Goal: Information Seeking & Learning: Learn about a topic

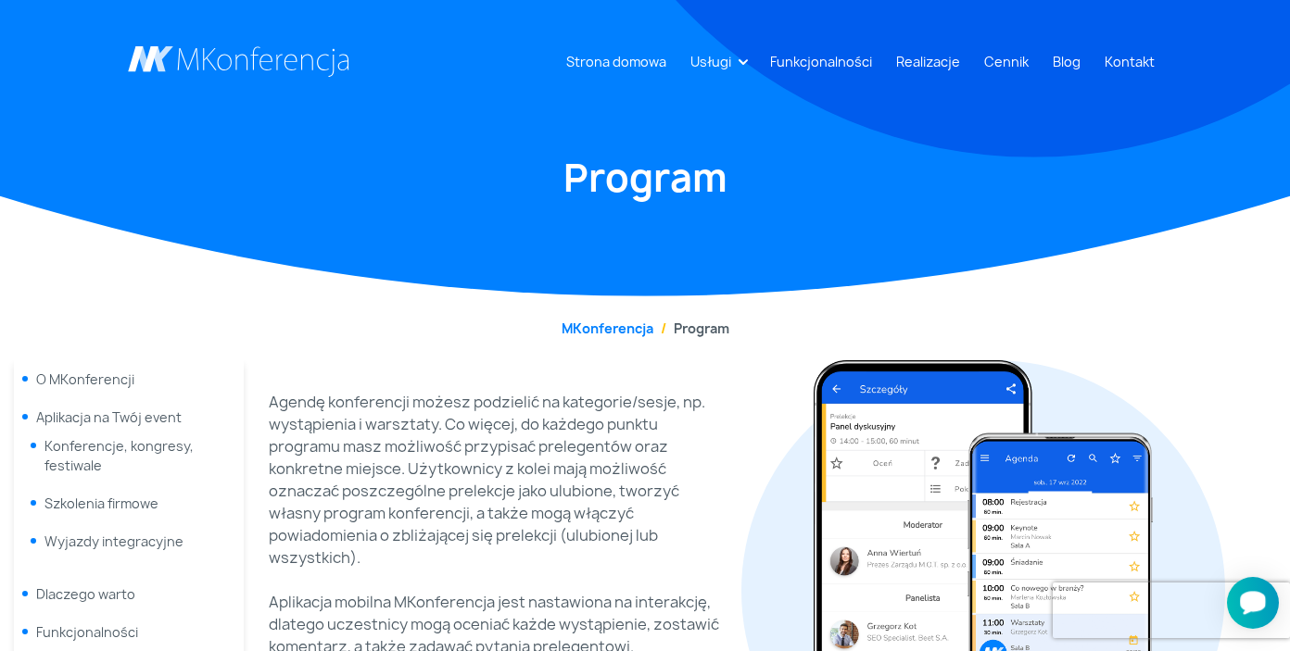
click at [1249, 593] on icon "Otwórz czat Smartsupp" at bounding box center [1253, 602] width 26 height 23
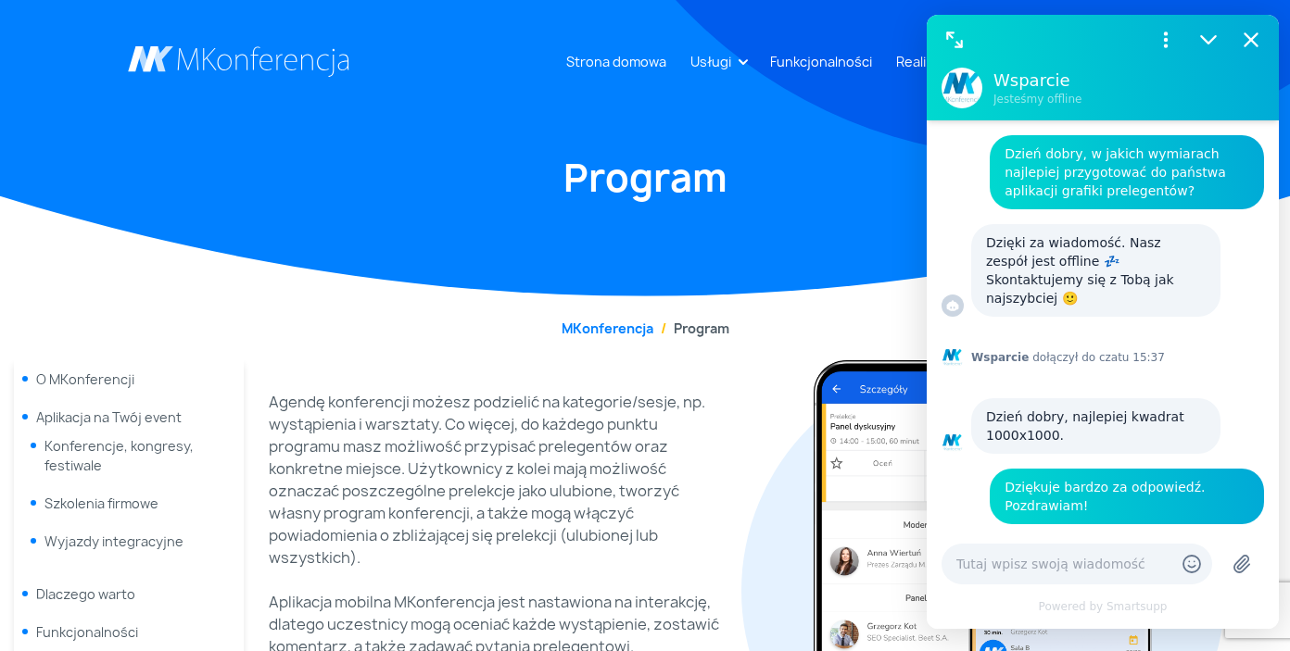
scroll to position [422, 0]
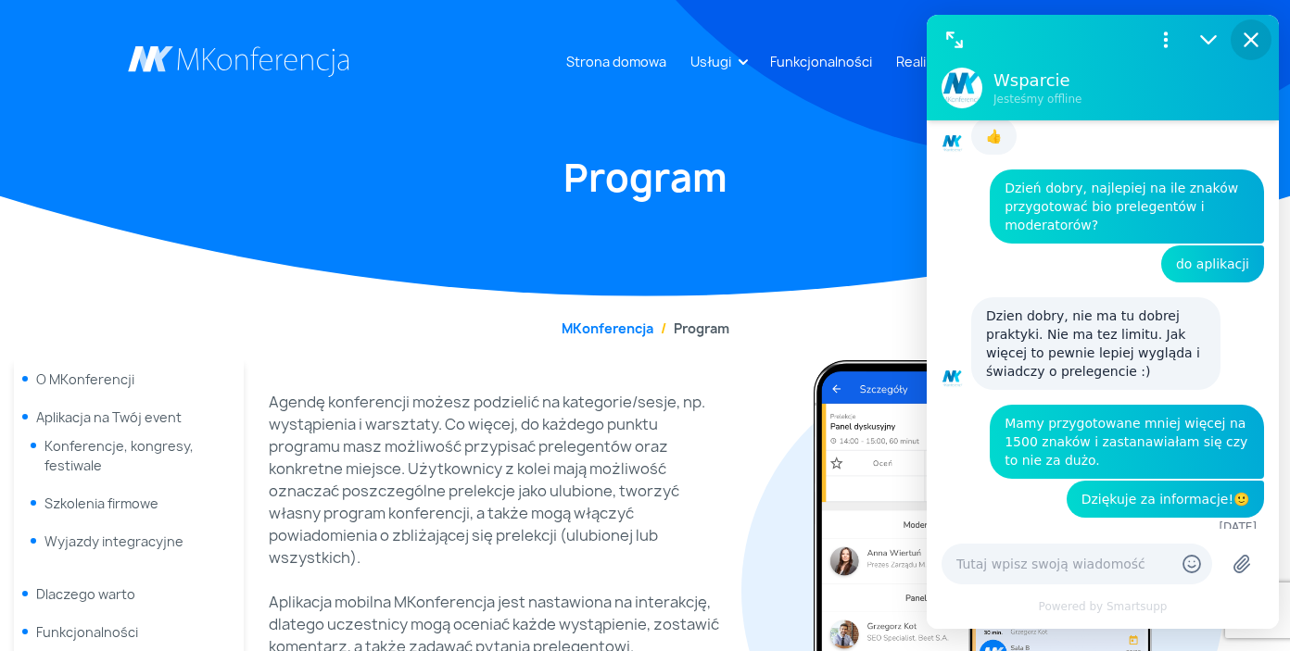
click at [1254, 44] on icon "Zamknij" at bounding box center [1251, 39] width 12 height 12
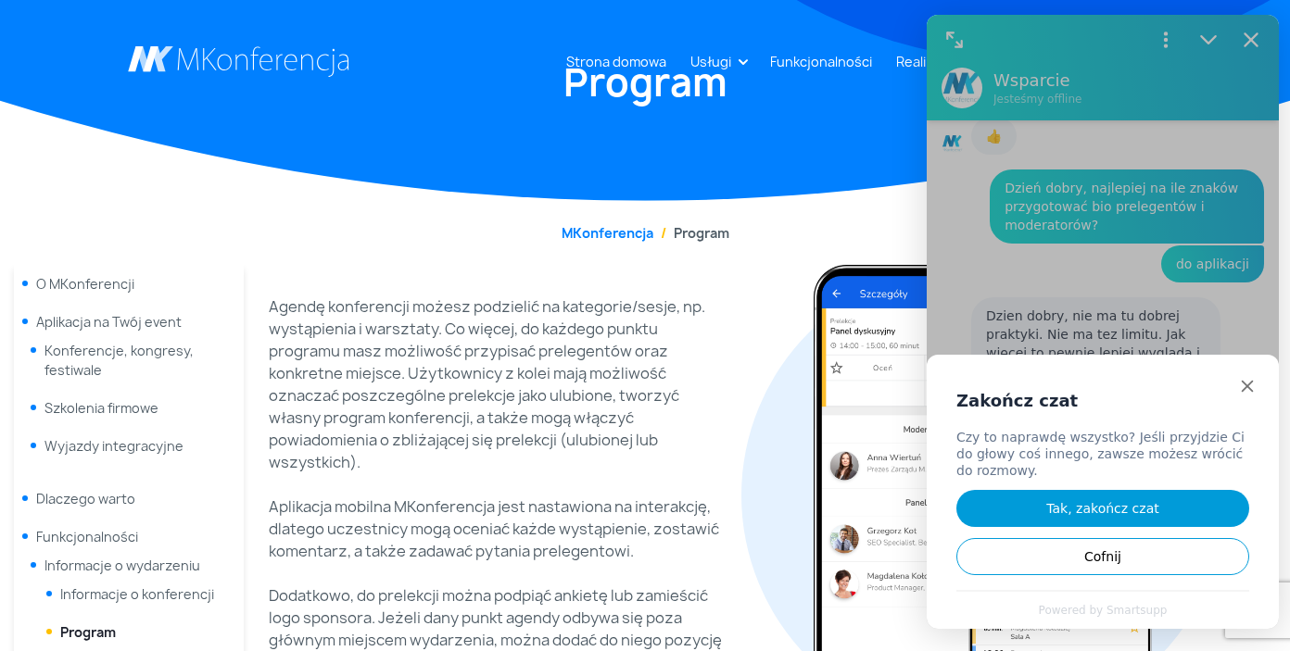
scroll to position [250, 0]
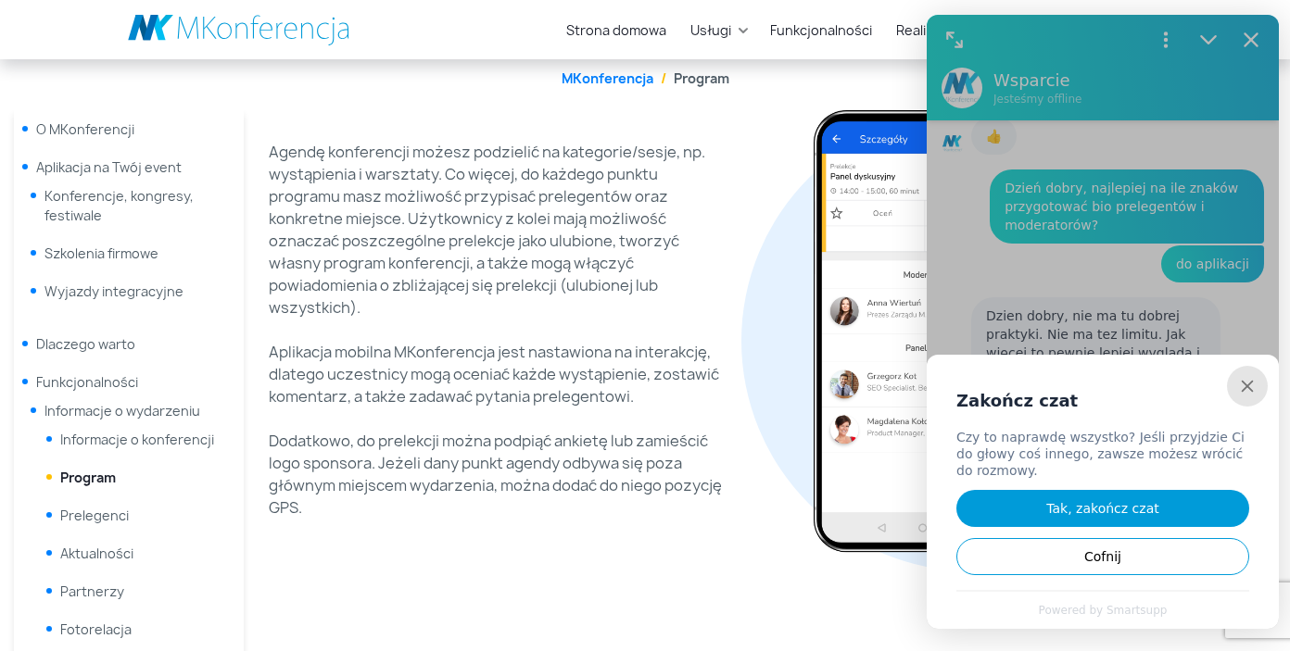
click at [1254, 398] on div "Zamknij" at bounding box center [1247, 386] width 40 height 40
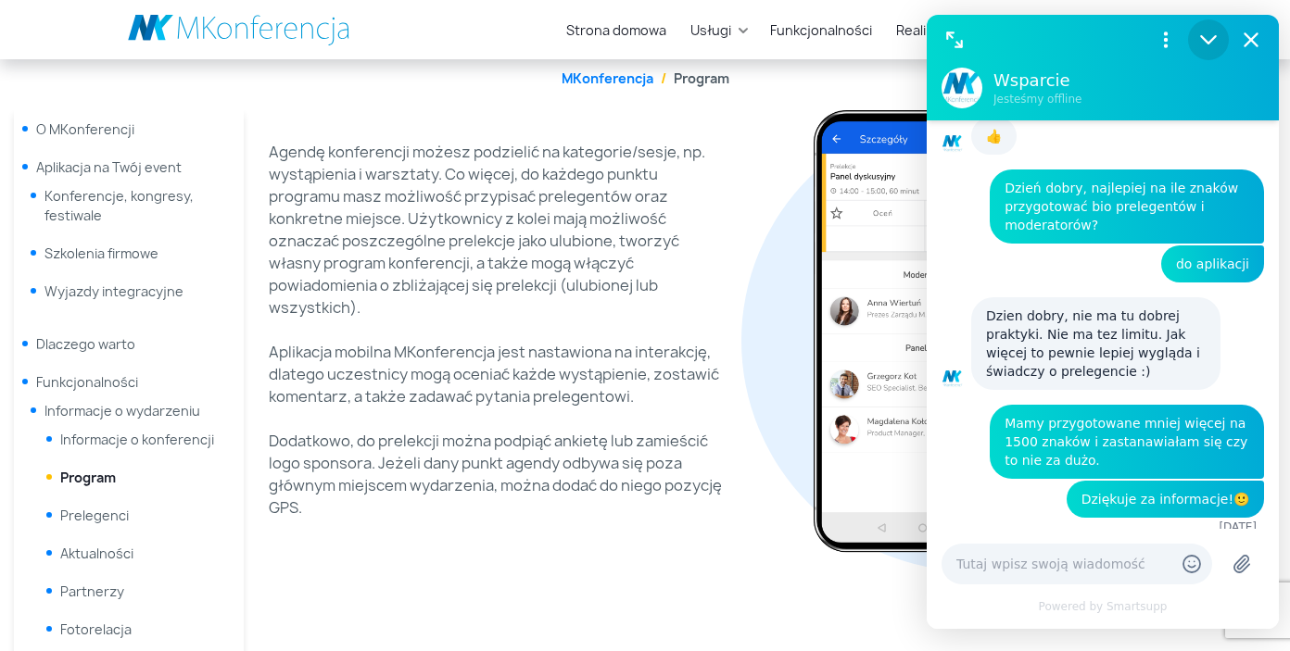
click at [1212, 44] on icon "Zmniejsz" at bounding box center [1208, 40] width 24 height 24
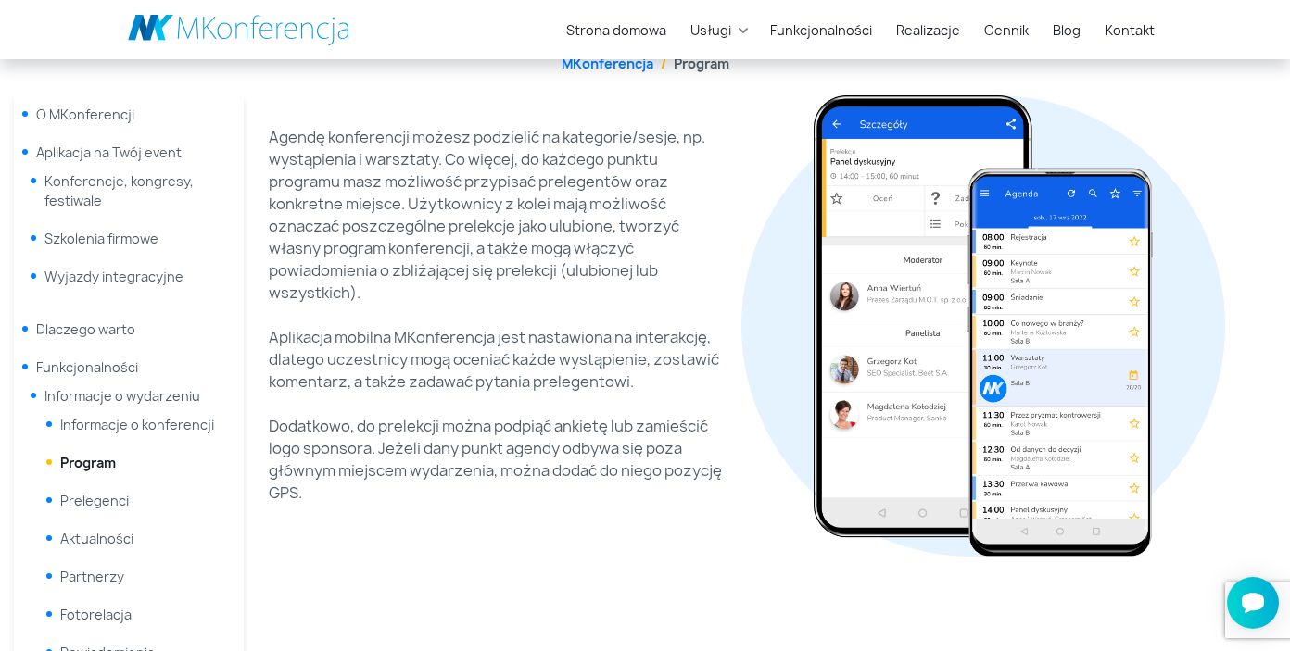
scroll to position [268, 0]
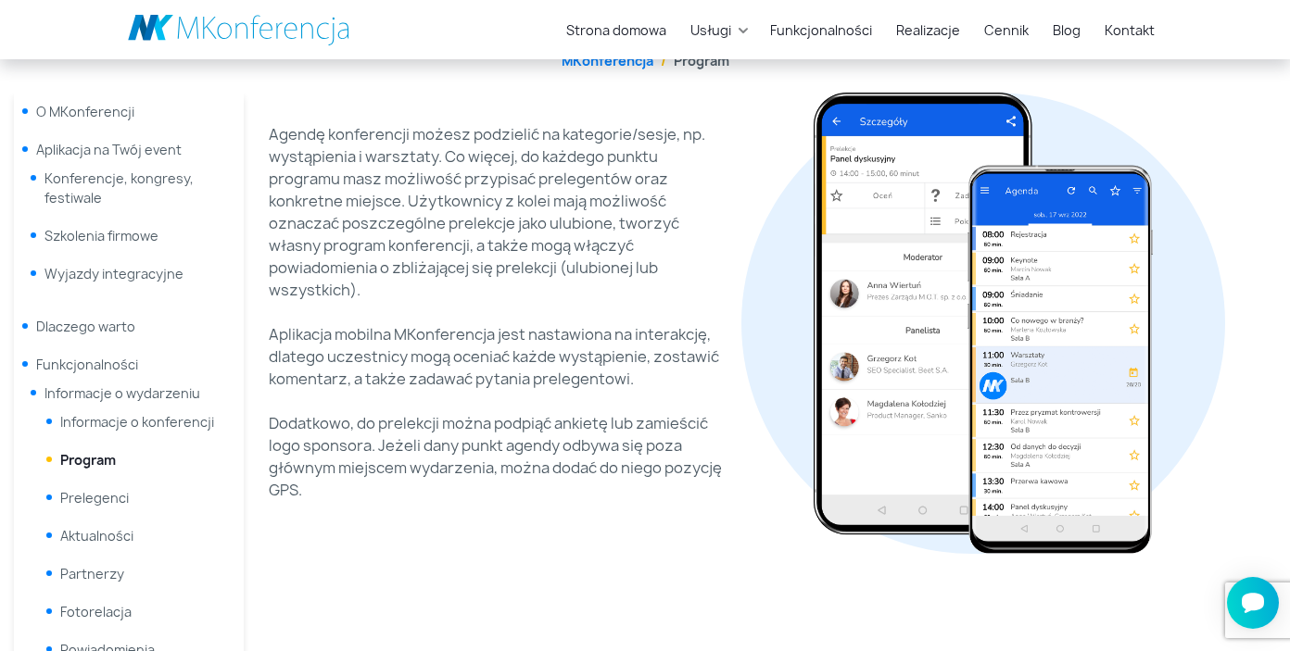
click at [108, 509] on li "Prelegenci" at bounding box center [132, 498] width 188 height 38
click at [113, 496] on link "Prelegenci" at bounding box center [94, 498] width 69 height 18
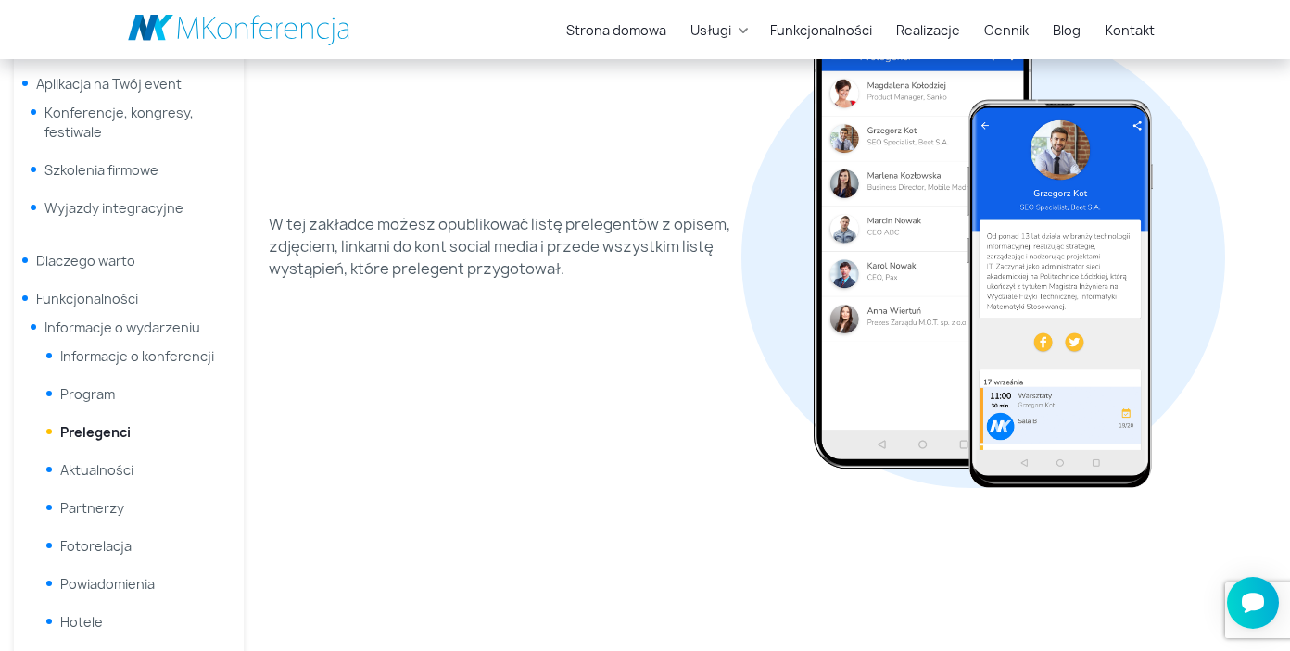
scroll to position [301, 0]
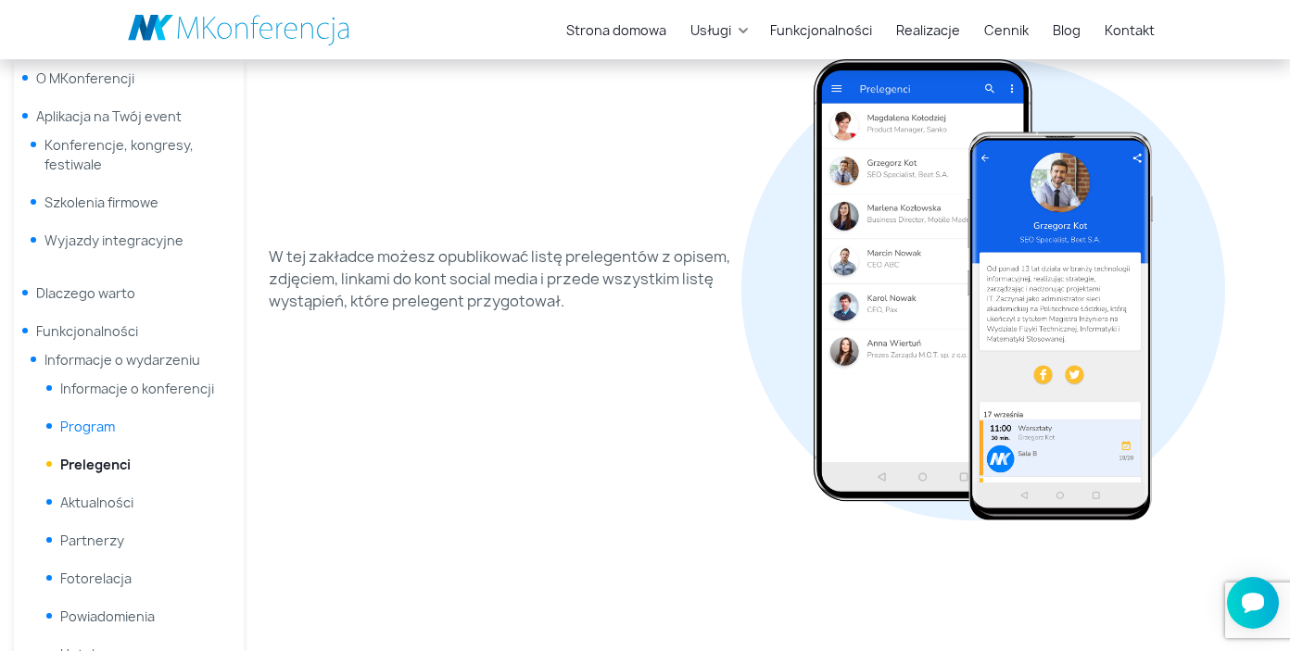
click at [97, 426] on link "Program" at bounding box center [87, 427] width 55 height 18
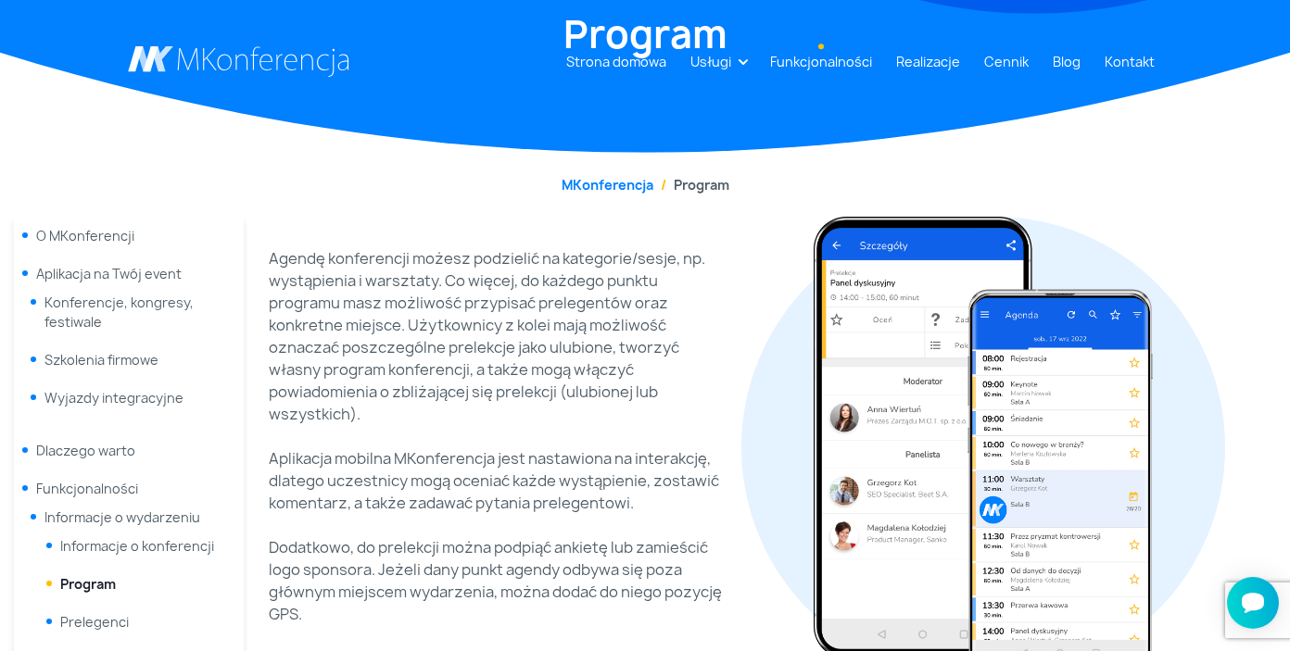
scroll to position [49, 0]
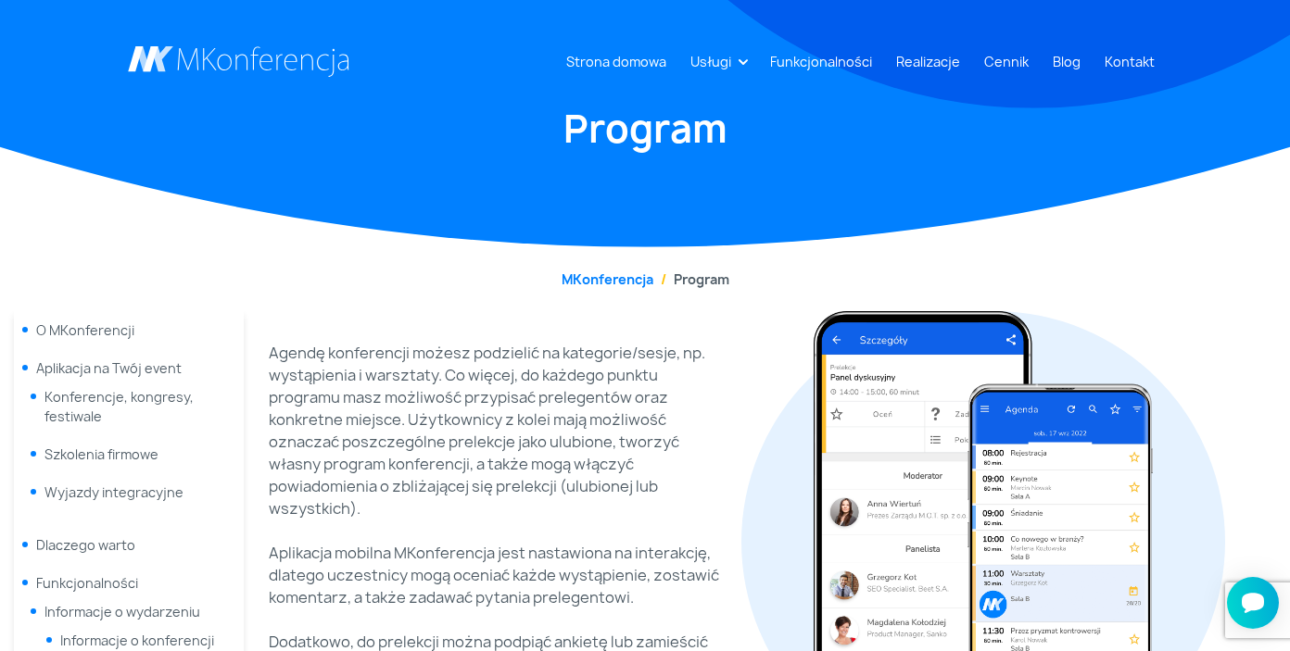
click at [273, 58] on link at bounding box center [239, 61] width 222 height 31
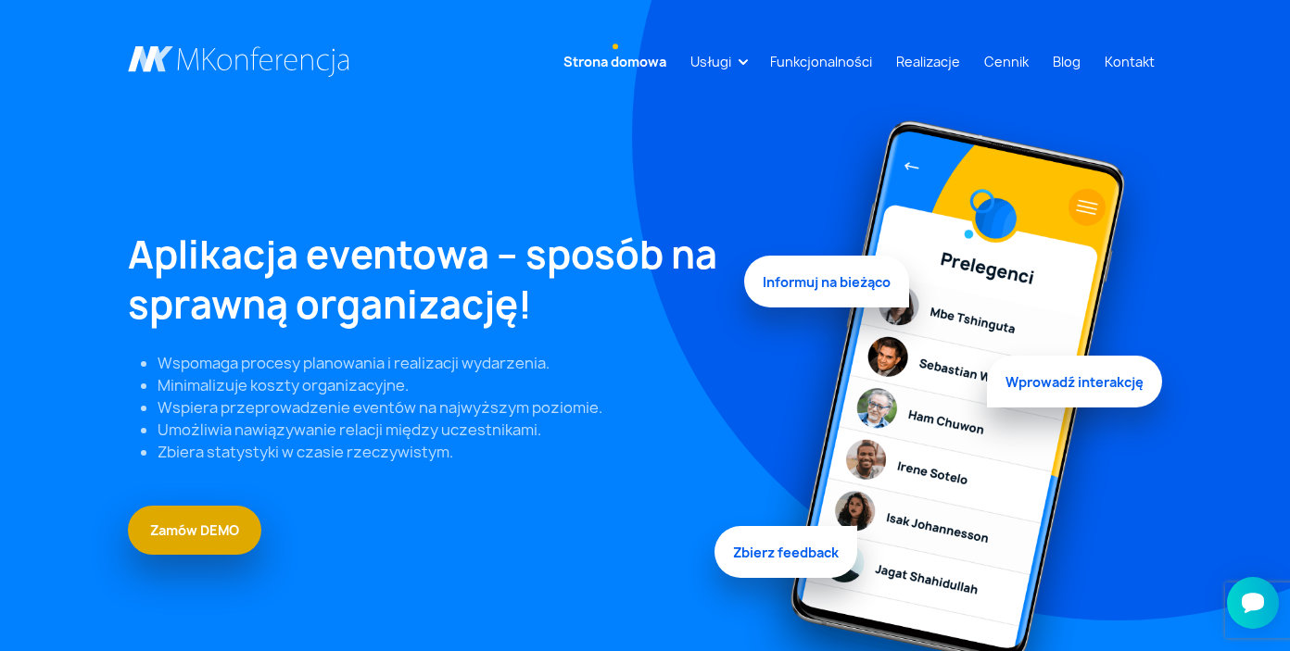
click at [167, 533] on link "Zamów DEMO" at bounding box center [194, 530] width 133 height 49
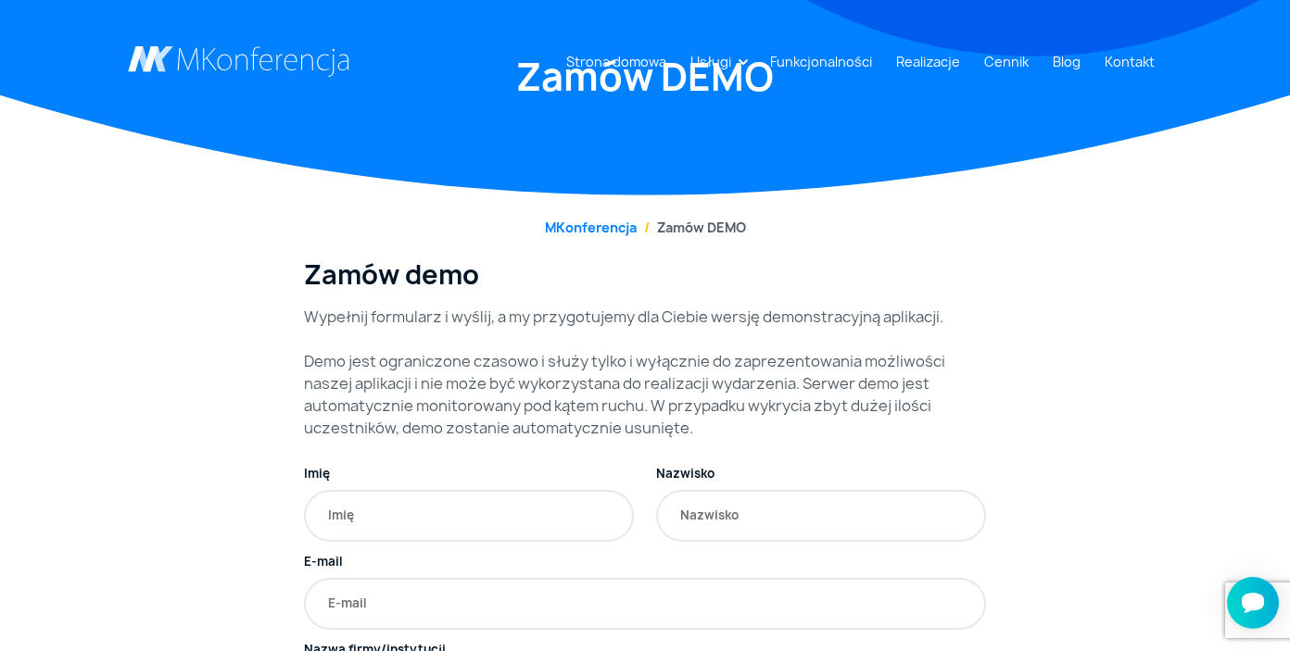
scroll to position [18, 0]
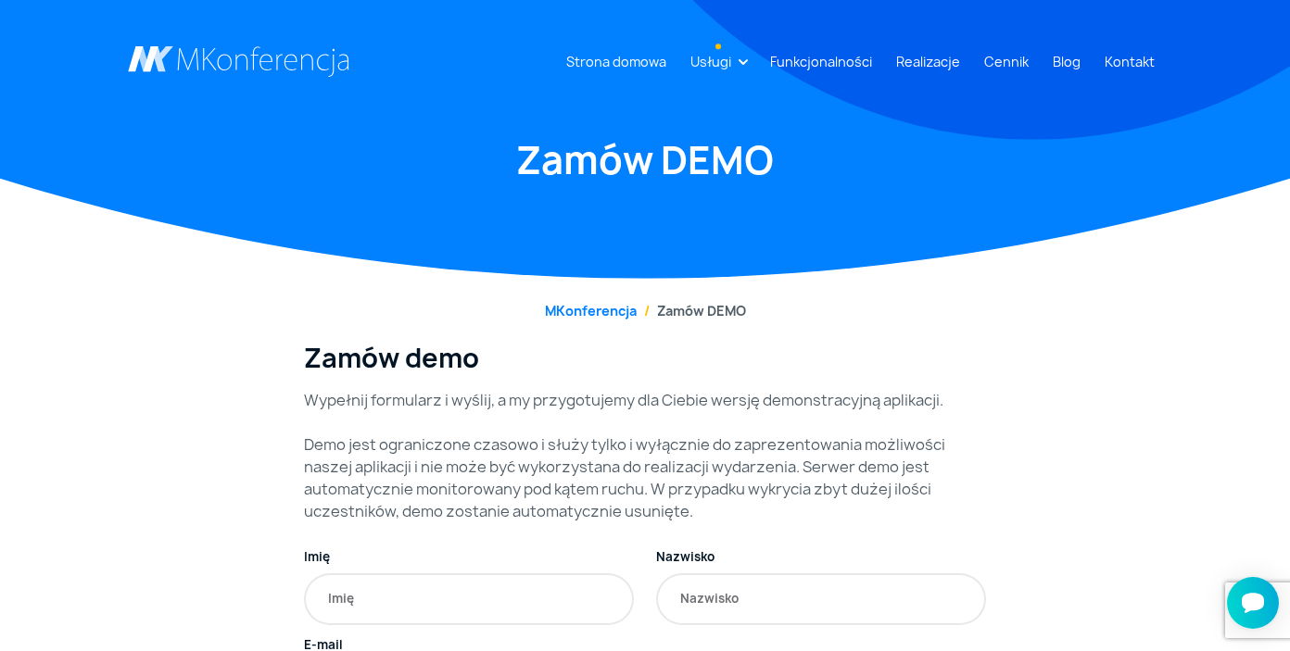
click at [738, 67] on link "Usługi" at bounding box center [711, 61] width 56 height 34
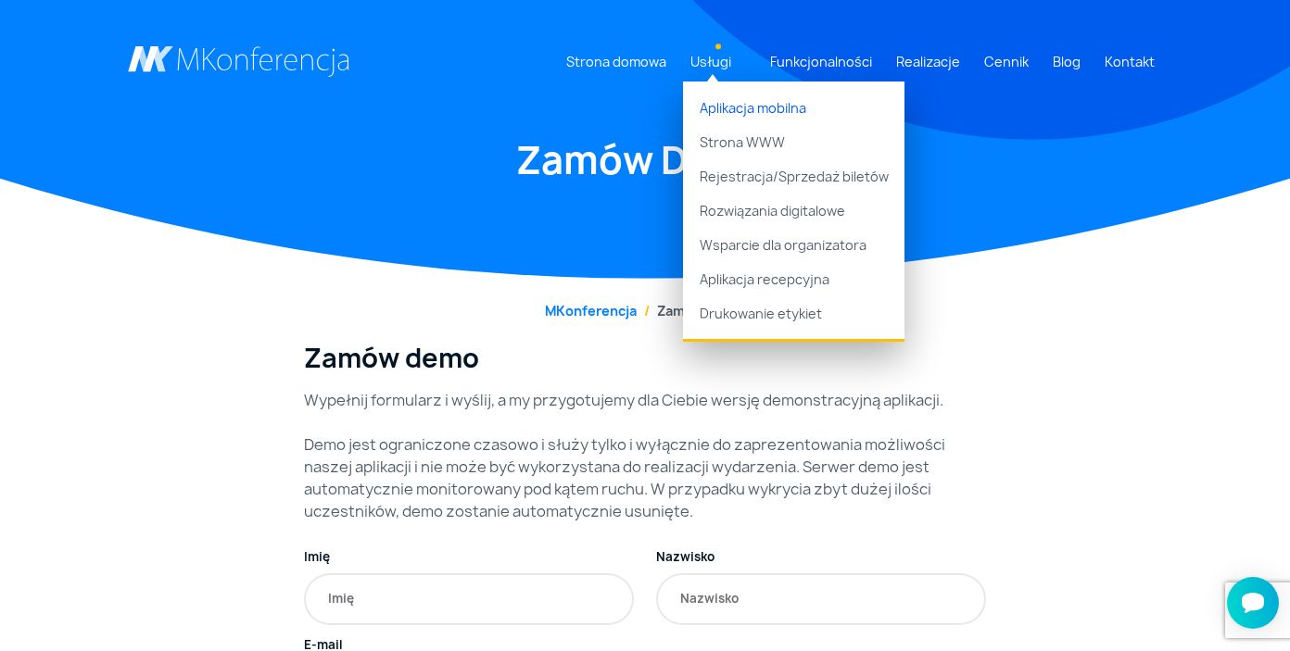
click at [773, 113] on link "Aplikacja mobilna" at bounding box center [793, 104] width 221 height 44
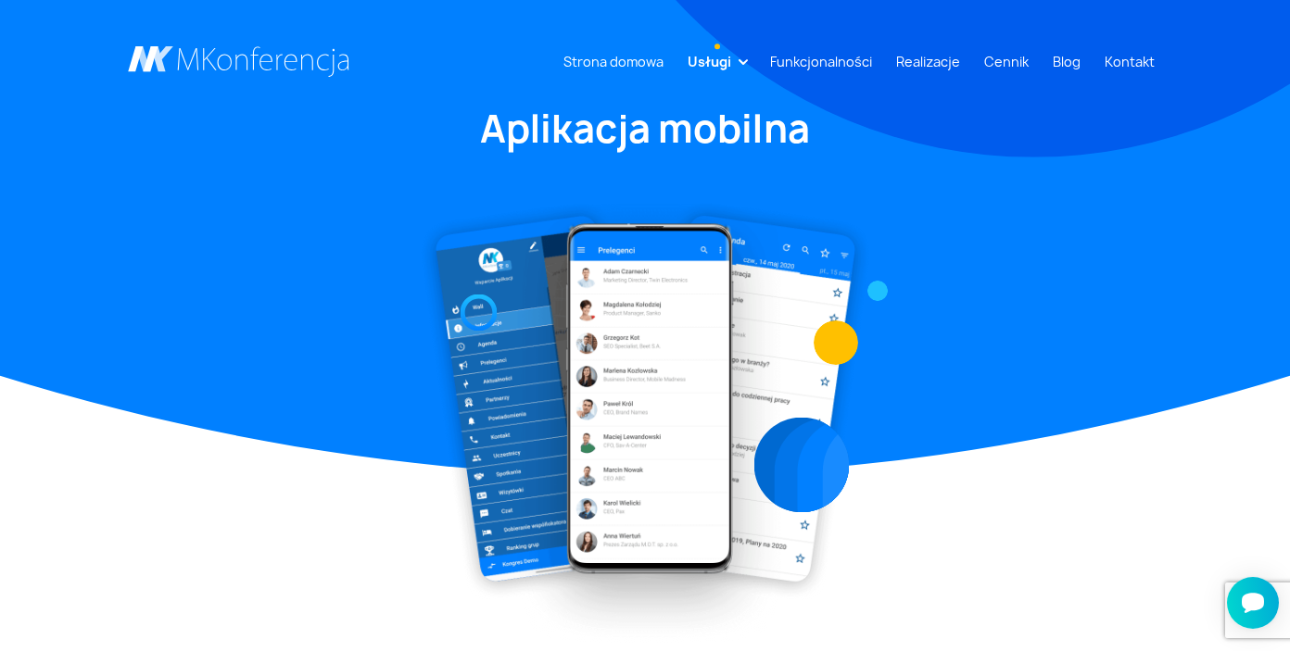
click at [279, 49] on link at bounding box center [239, 61] width 222 height 31
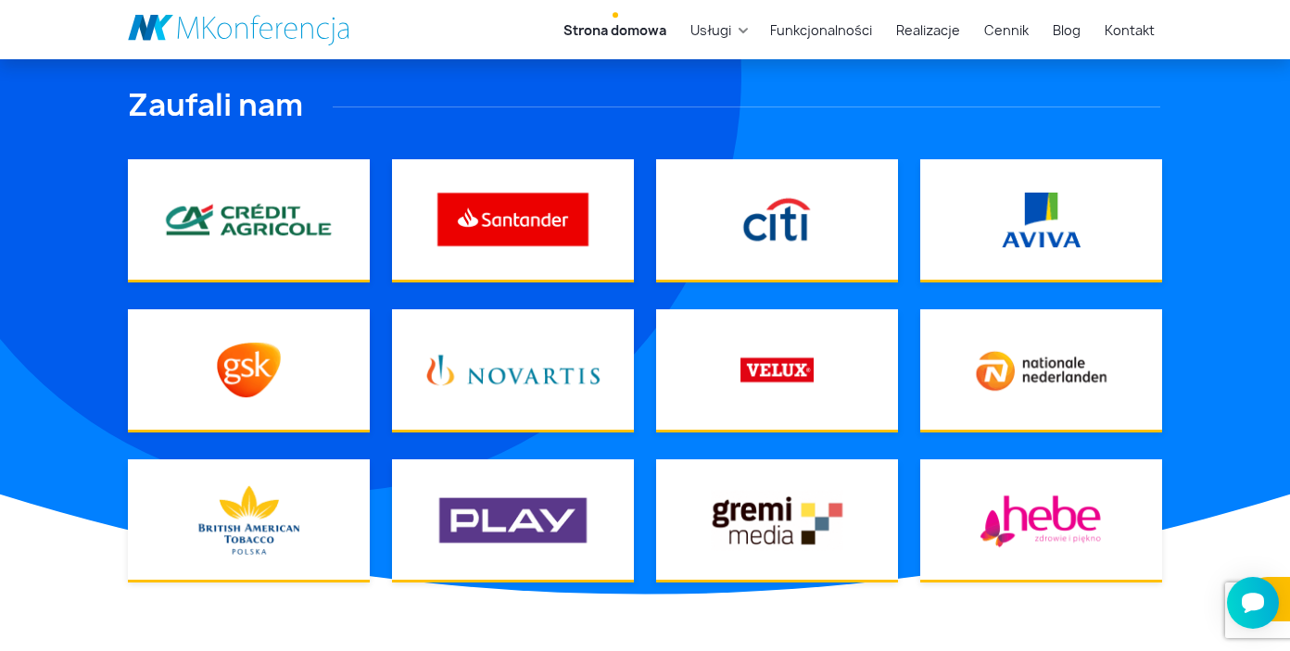
scroll to position [1987, 0]
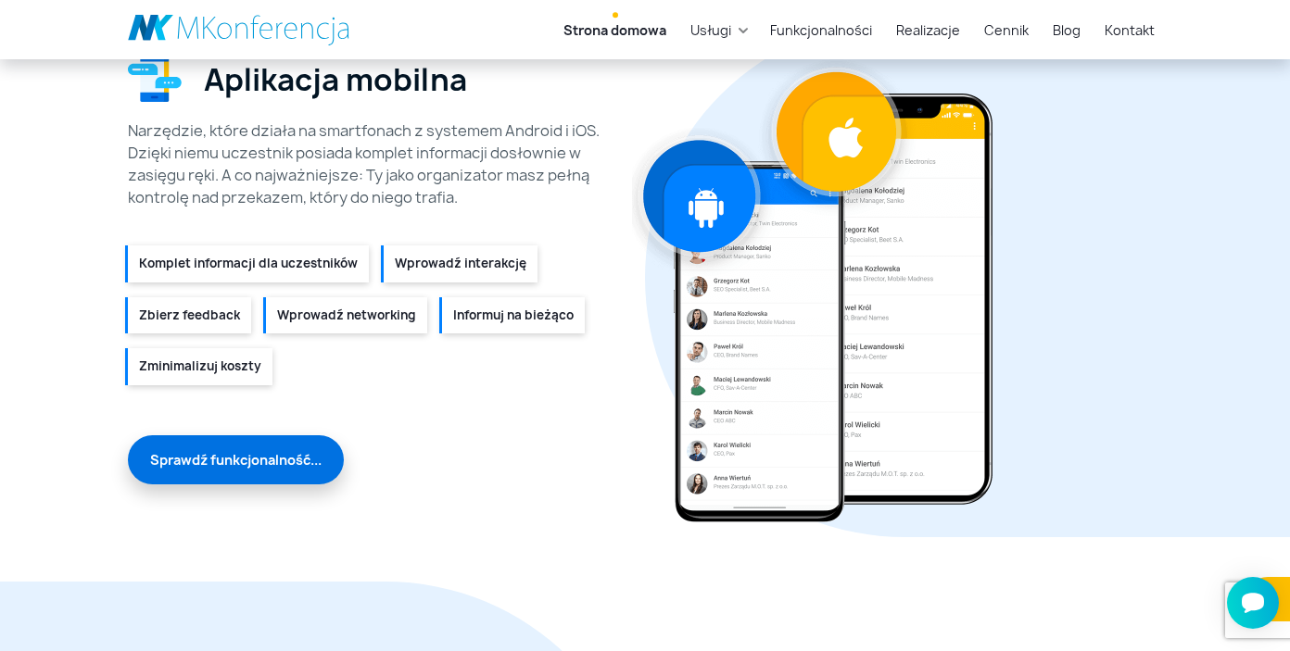
click at [288, 464] on link "Sprawdź funkcjonalność..." at bounding box center [236, 459] width 216 height 49
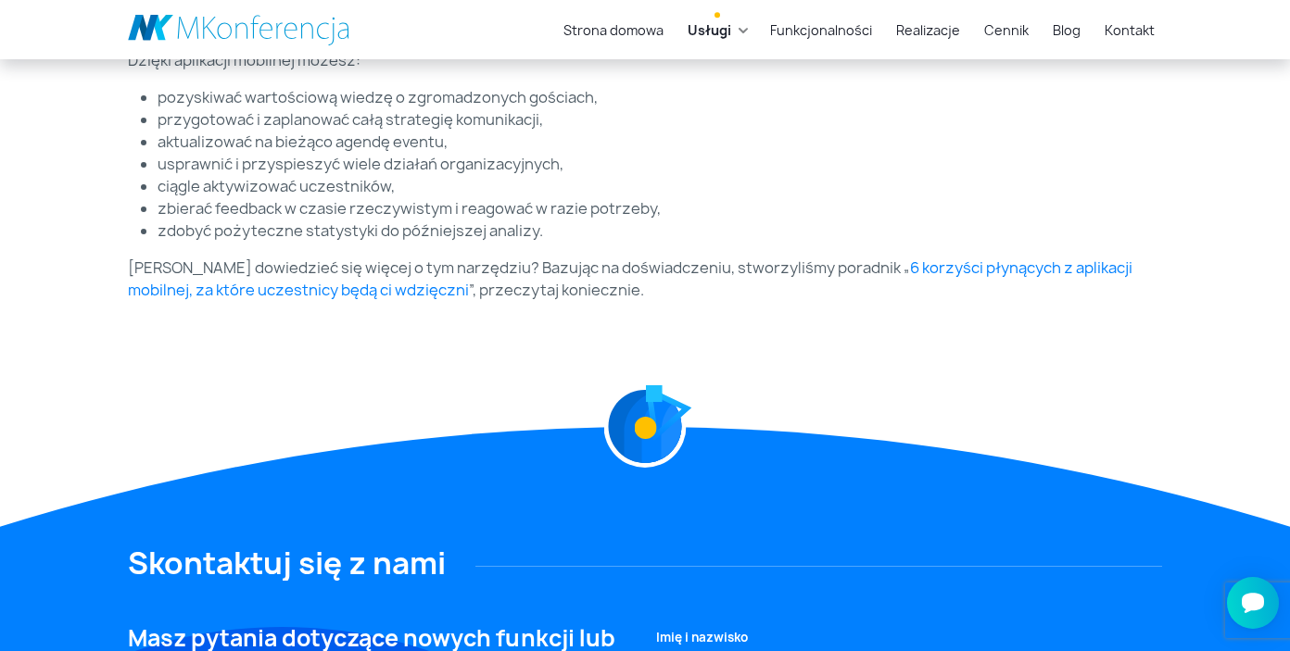
scroll to position [574, 0]
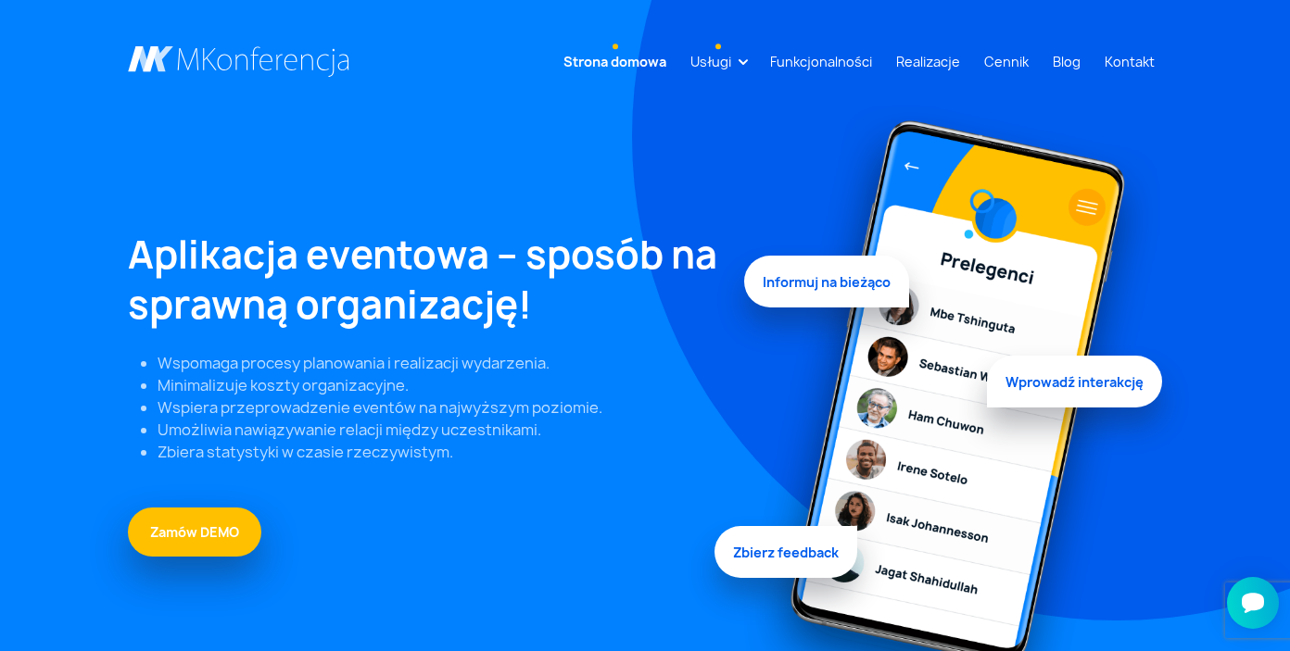
click at [744, 57] on li "Usługi Aplikacja mobilna Strona WWW Rejestracja/Sprzedaż biletów Rozwiązania di…" at bounding box center [718, 61] width 70 height 34
click at [738, 72] on link "Usługi" at bounding box center [711, 61] width 56 height 34
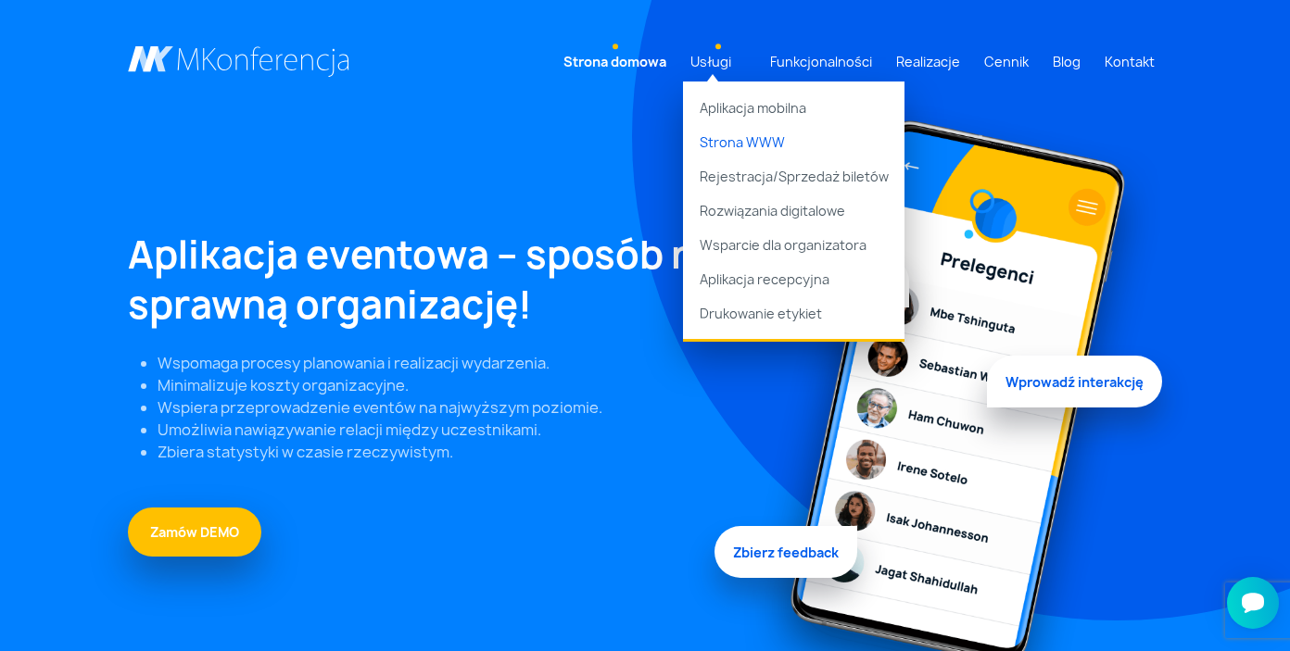
click at [741, 133] on link "Strona WWW" at bounding box center [793, 142] width 221 height 34
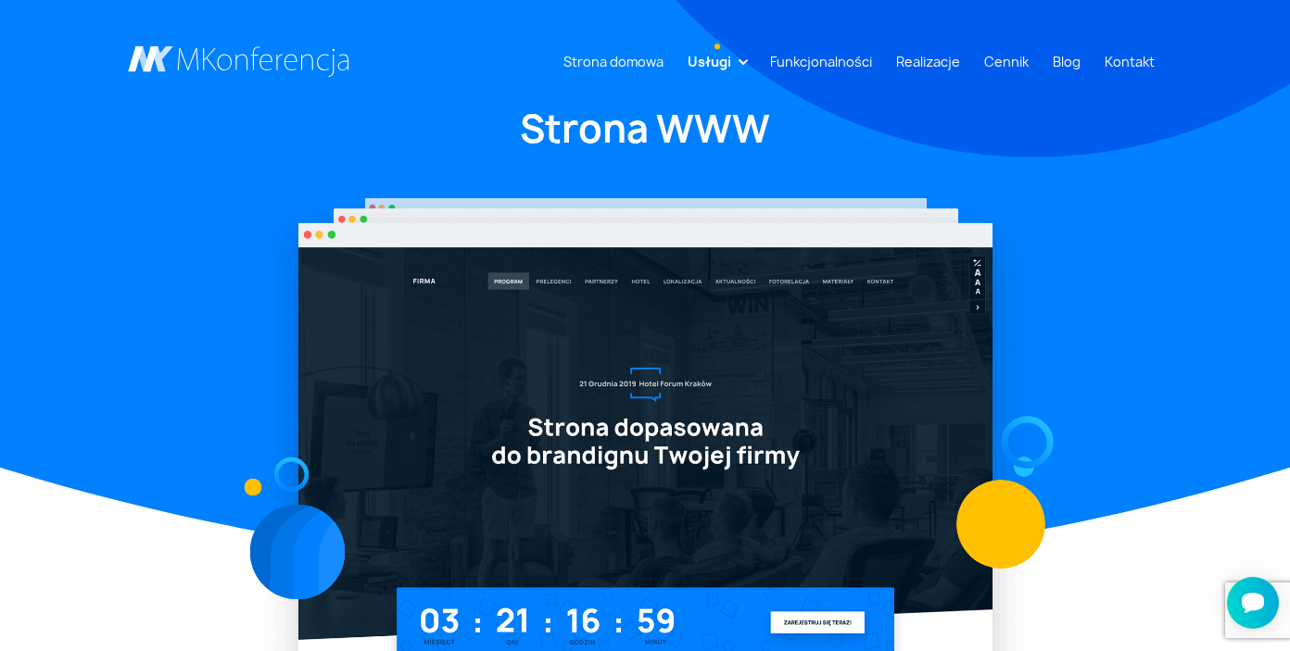
click at [738, 64] on link "Usługi" at bounding box center [709, 61] width 58 height 34
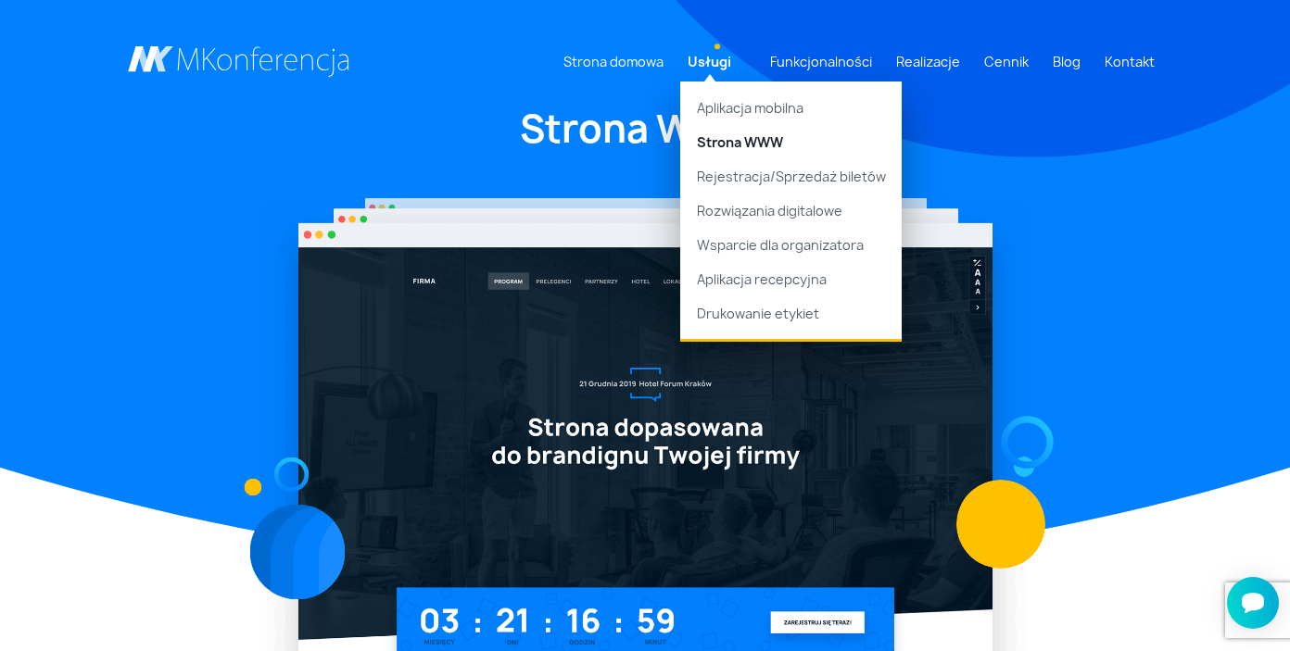
click at [738, 64] on link "Usługi" at bounding box center [709, 61] width 58 height 34
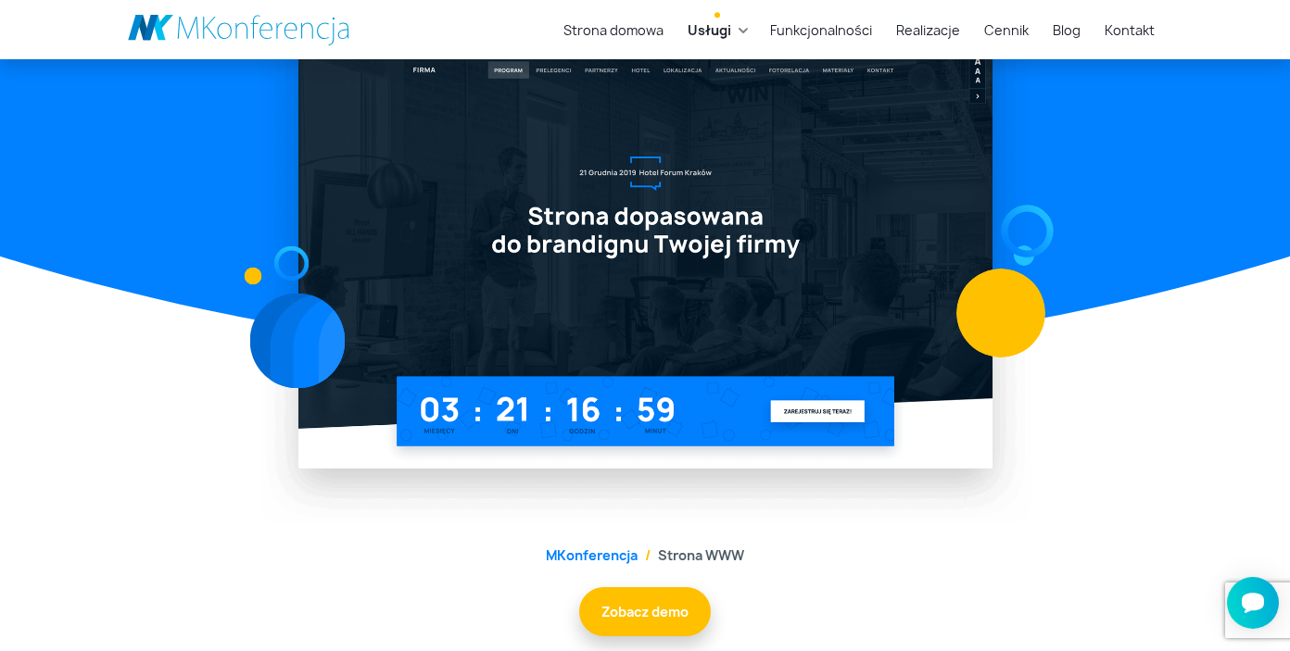
scroll to position [406, 0]
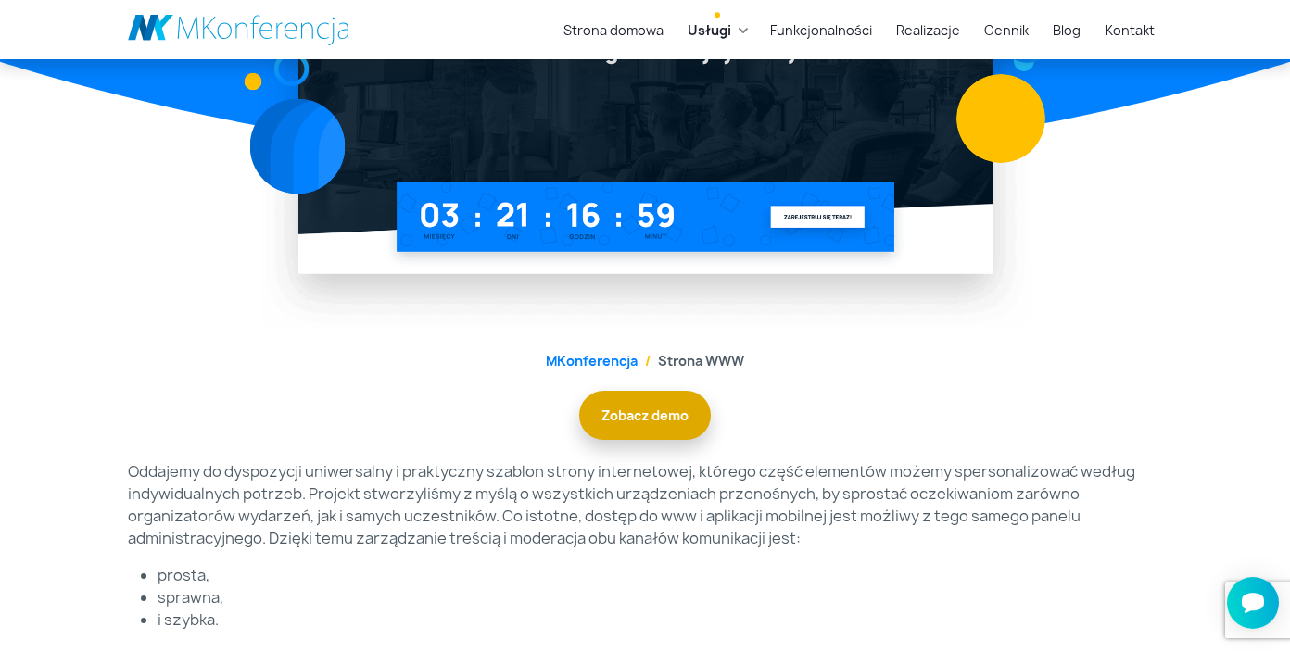
click at [650, 425] on link "Zobacz demo" at bounding box center [645, 415] width 132 height 49
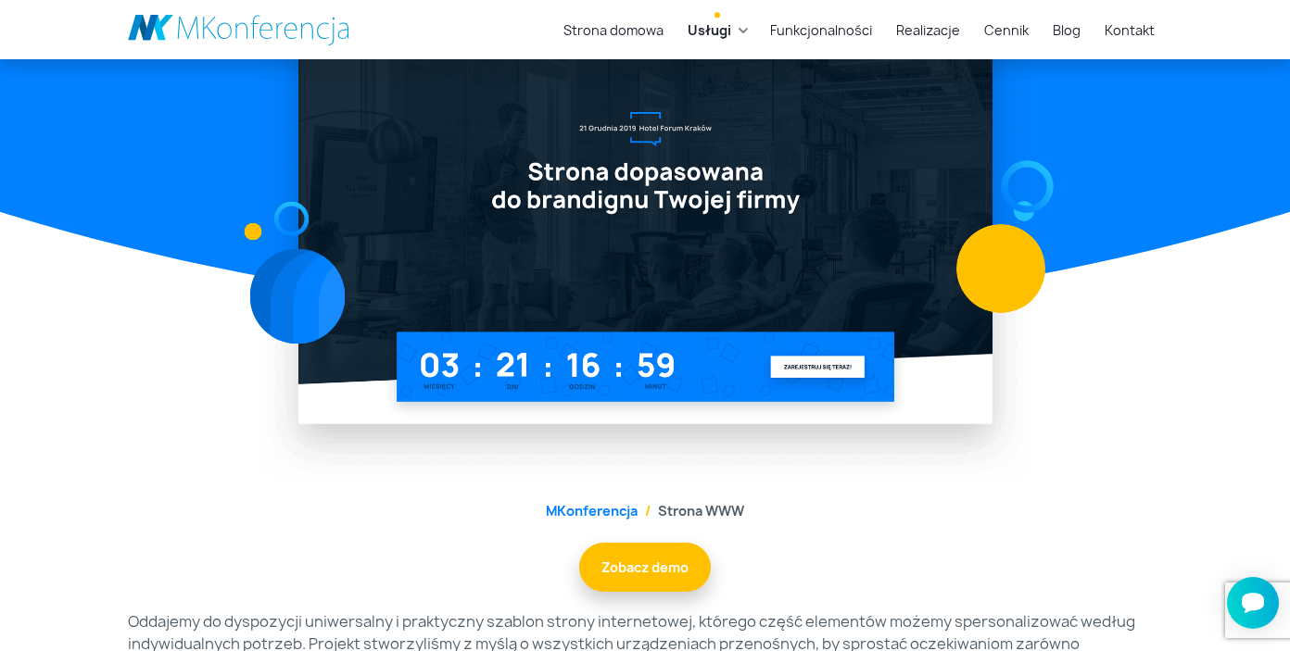
scroll to position [245, 0]
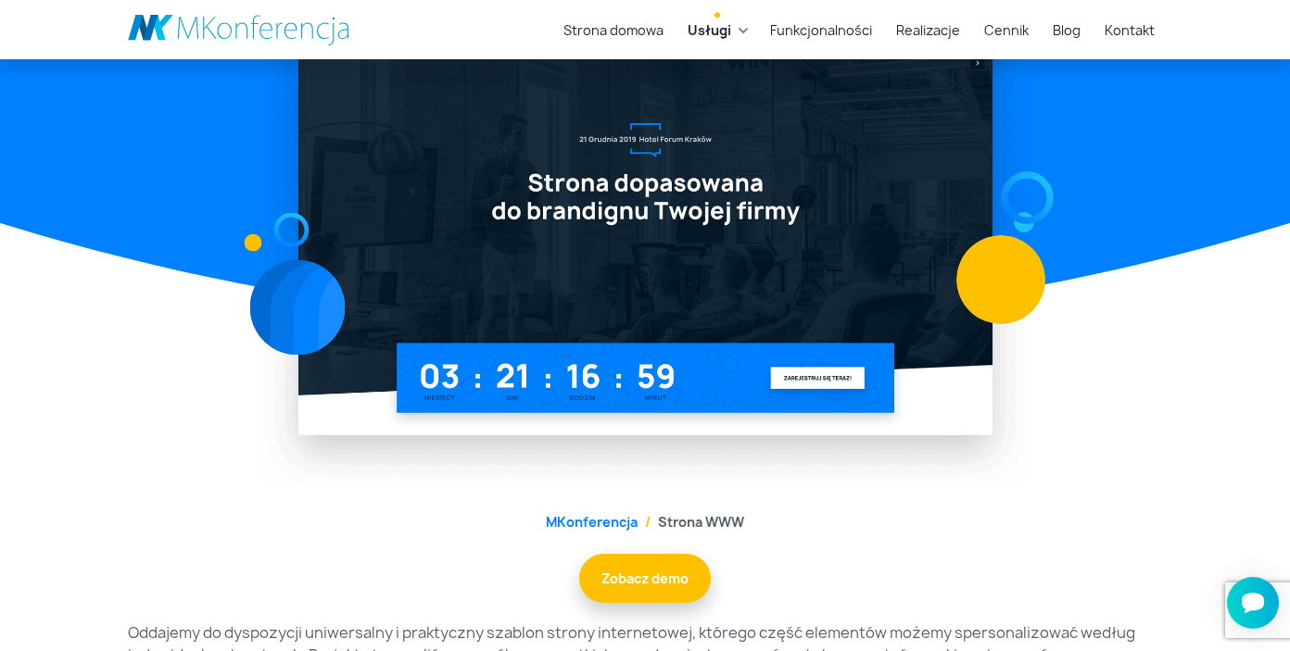
click at [738, 30] on link "Usługi" at bounding box center [709, 30] width 58 height 34
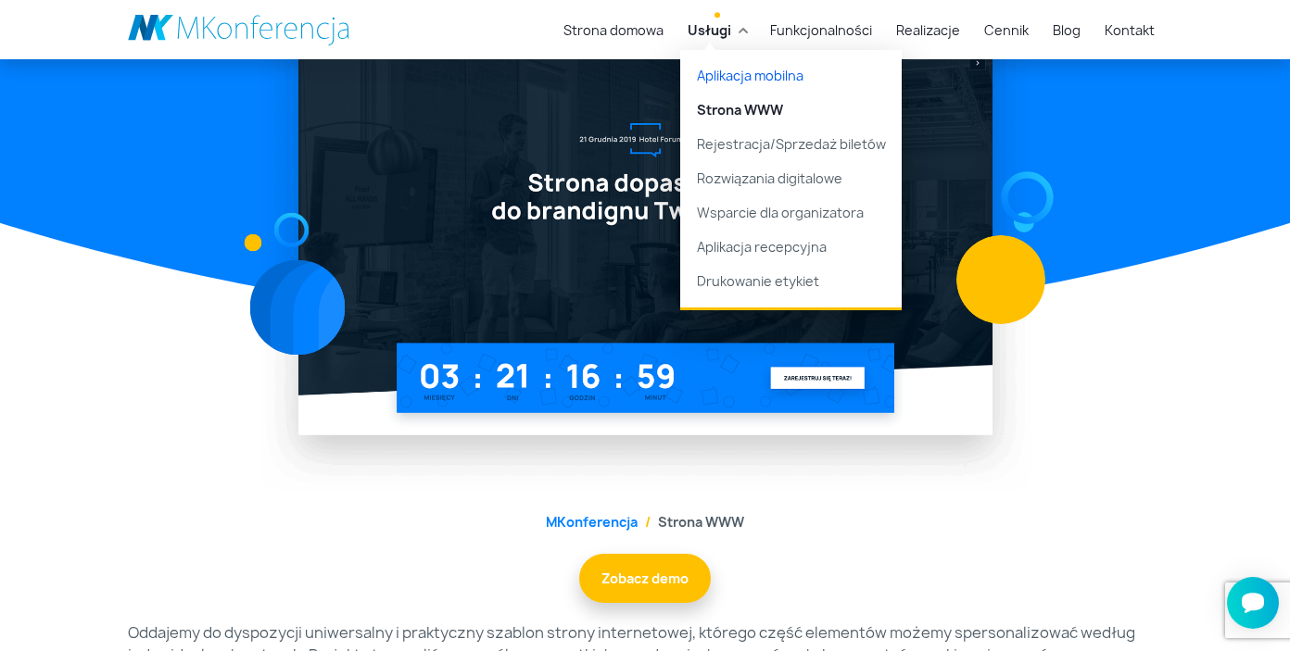
click at [779, 83] on link "Aplikacja mobilna" at bounding box center [790, 72] width 221 height 44
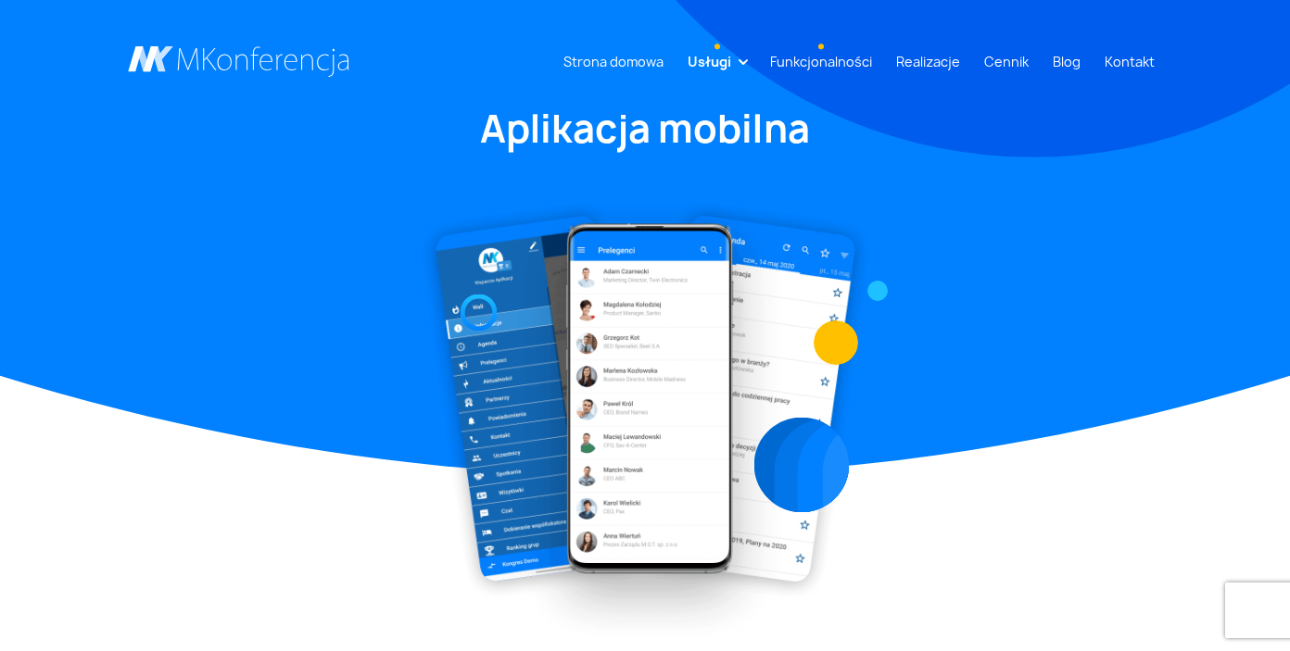
click at [835, 54] on link "Funkcjonalności" at bounding box center [820, 61] width 117 height 34
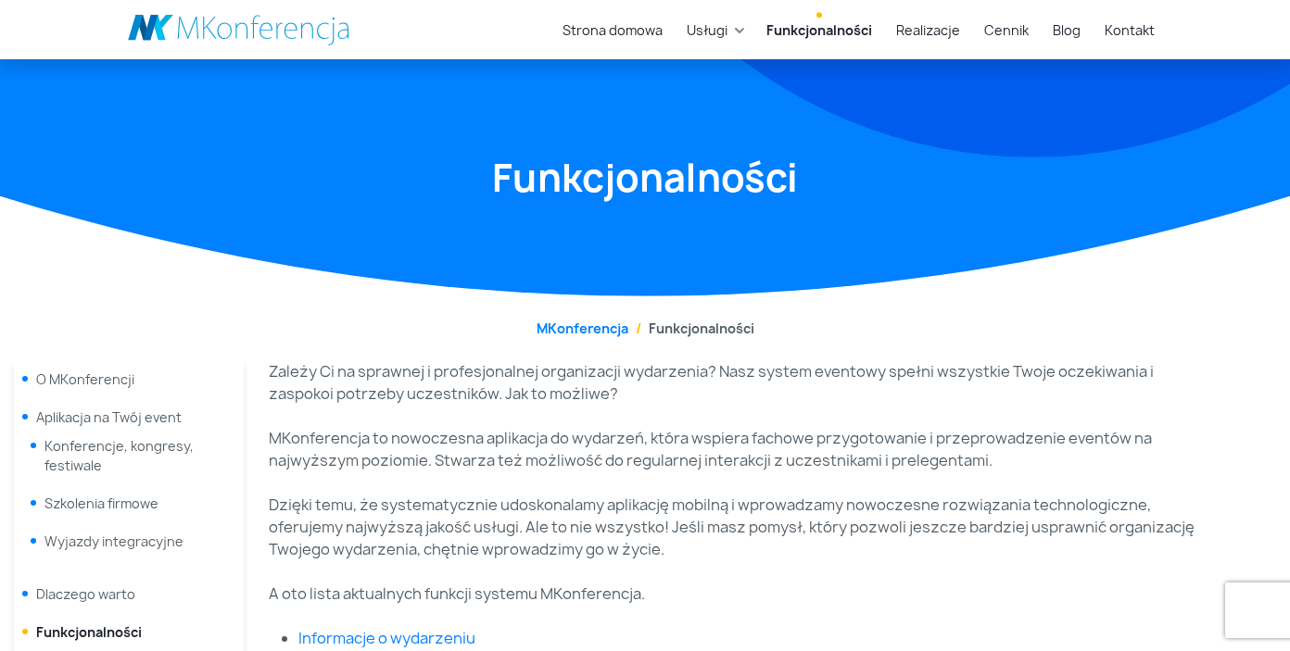
scroll to position [233, 0]
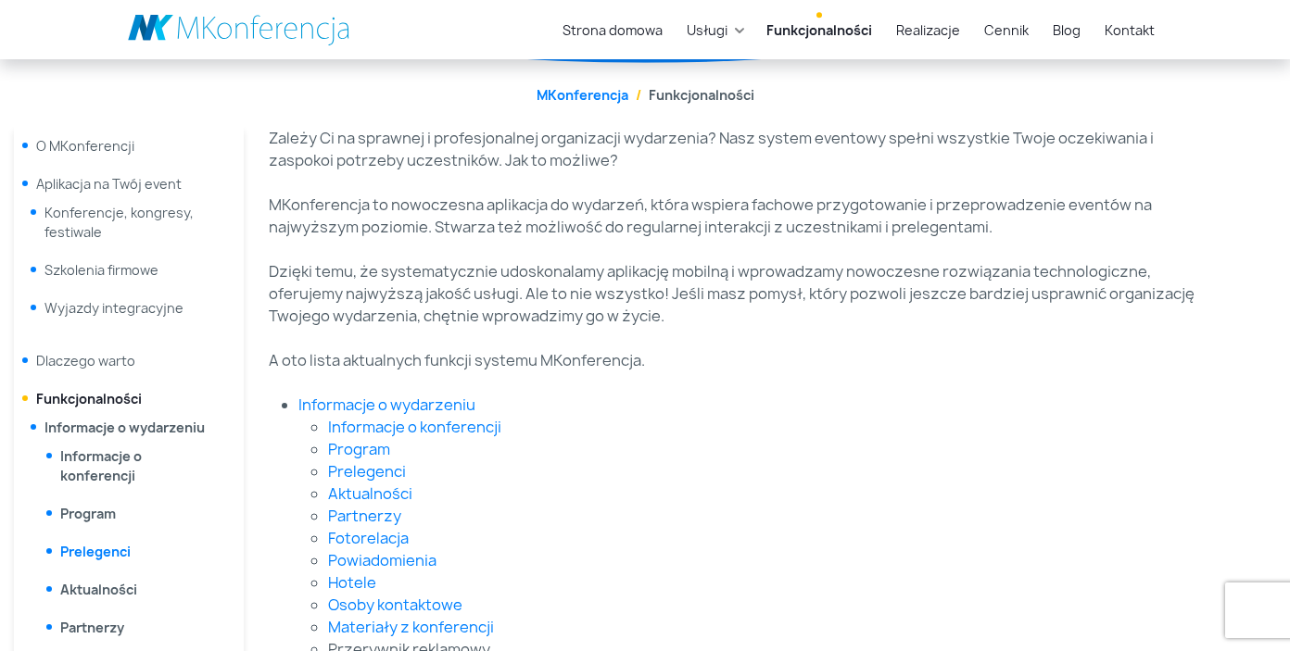
click at [111, 556] on link "Prelegenci" at bounding box center [95, 552] width 70 height 18
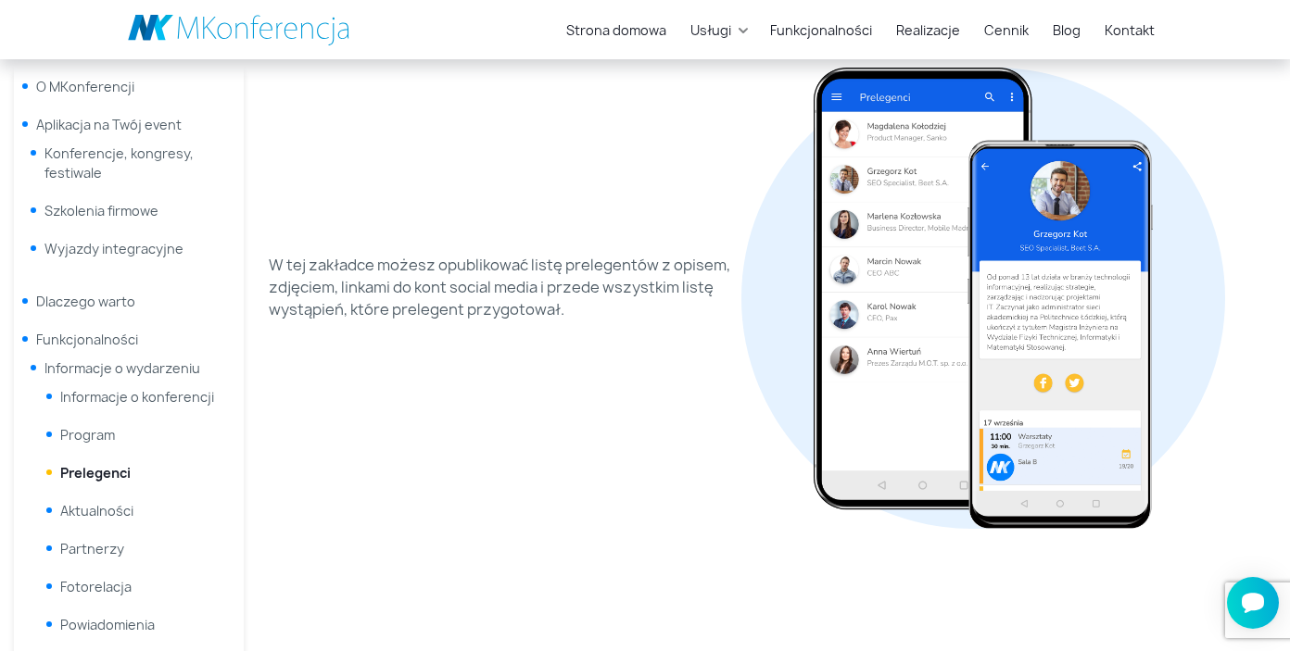
scroll to position [288, 0]
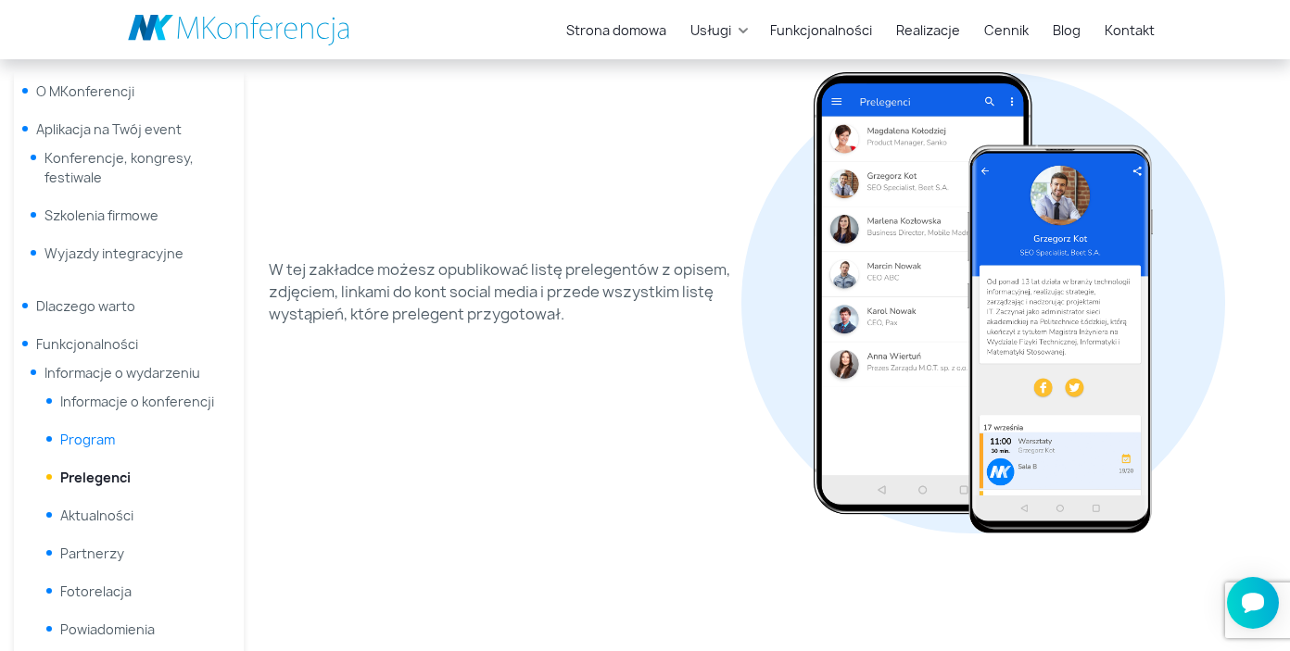
click at [92, 434] on link "Program" at bounding box center [87, 440] width 55 height 18
